Goal: Information Seeking & Learning: Learn about a topic

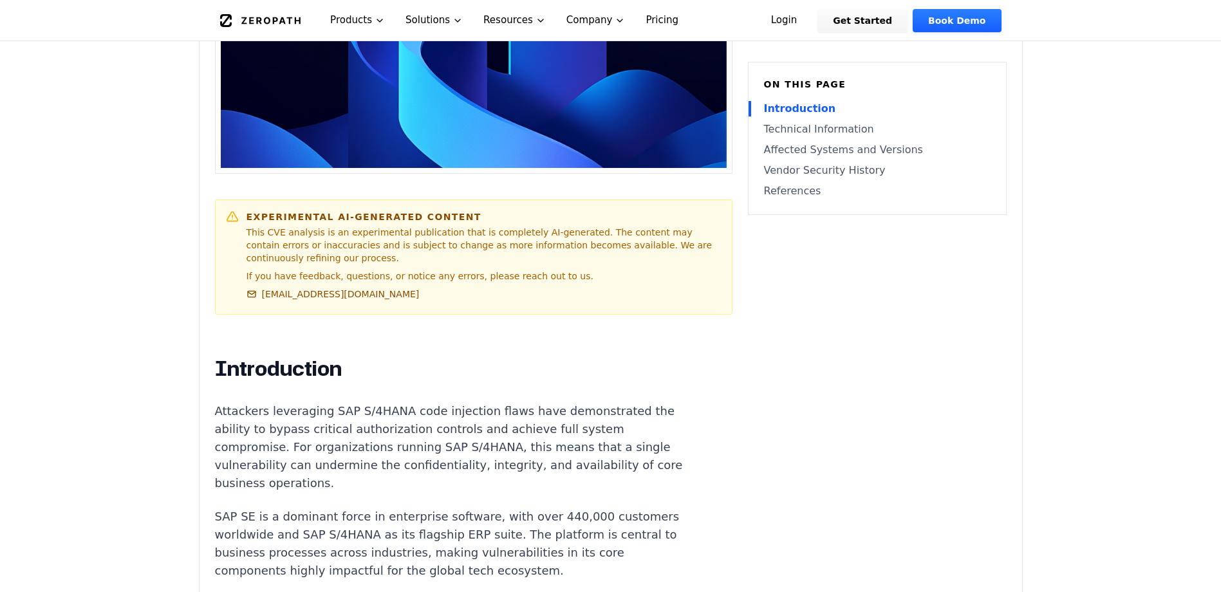
scroll to position [386, 0]
